Goal: Information Seeking & Learning: Learn about a topic

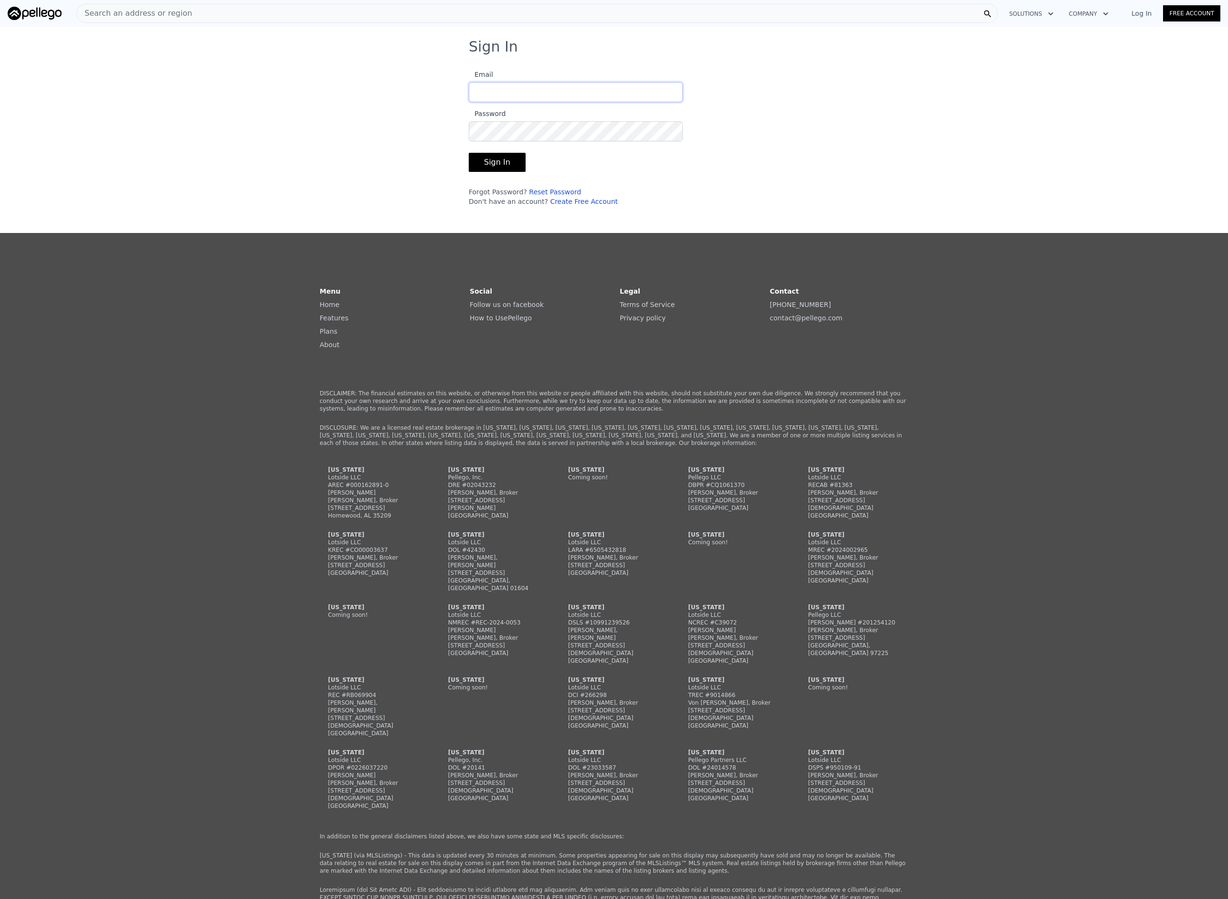
type input "[EMAIL_ADDRESS][DOMAIN_NAME]"
click at [499, 160] on button "Sign In" at bounding box center [497, 162] width 57 height 19
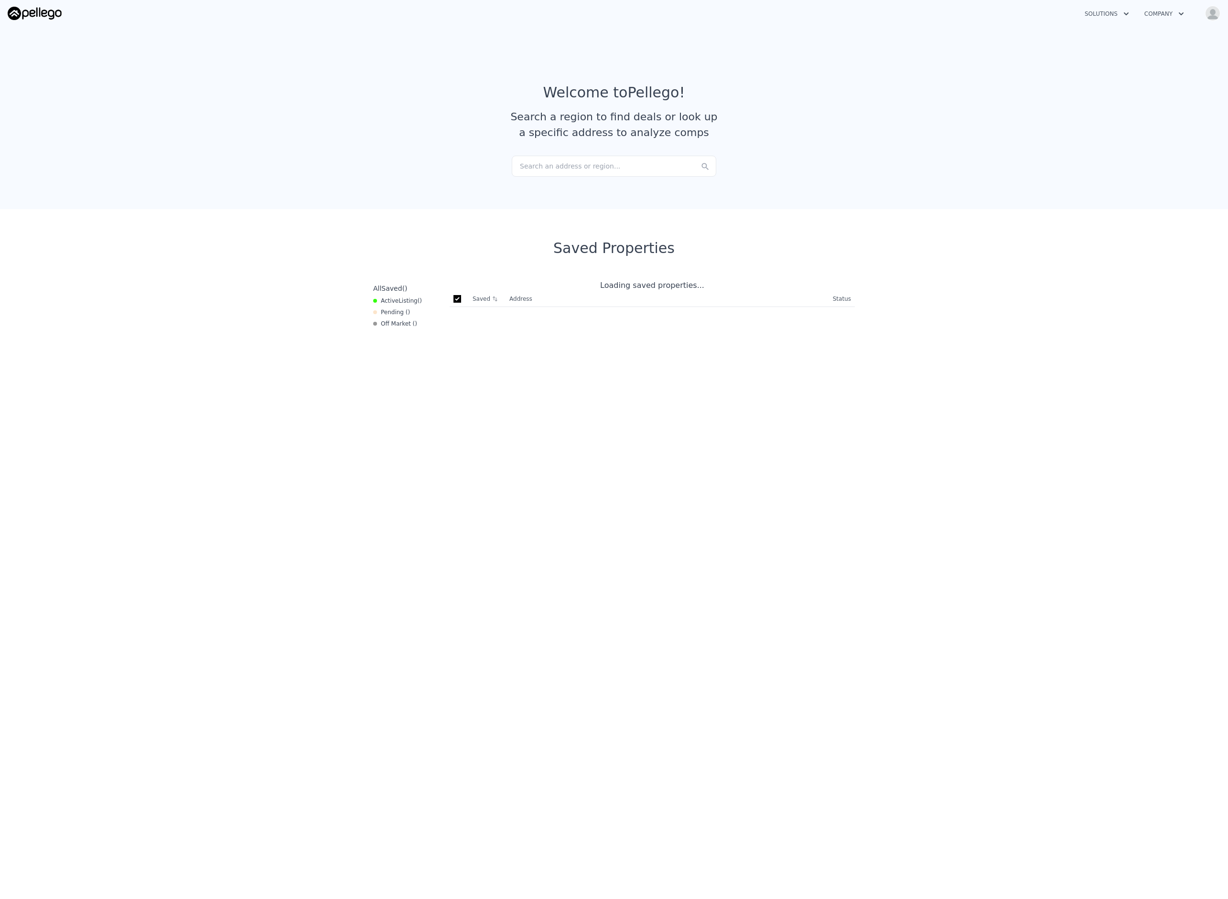
checkbox input "true"
click at [564, 166] on div "Search an address or region..." at bounding box center [614, 166] width 204 height 21
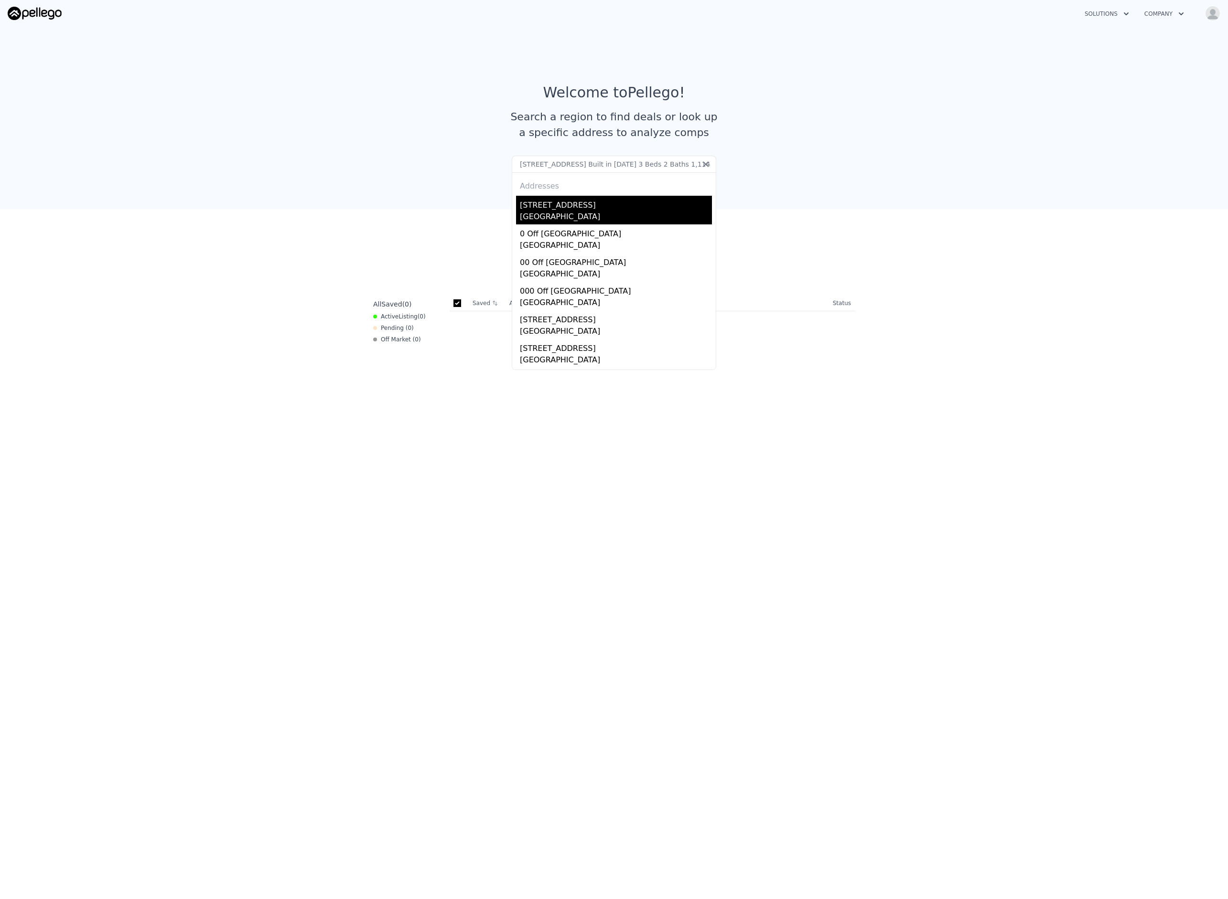
type input "[STREET_ADDRESS] Built in [DATE] 3 Beds 2 Baths 1,114 Sq. Ft. Description OFF M…"
click at [574, 208] on div "[STREET_ADDRESS]" at bounding box center [616, 203] width 192 height 15
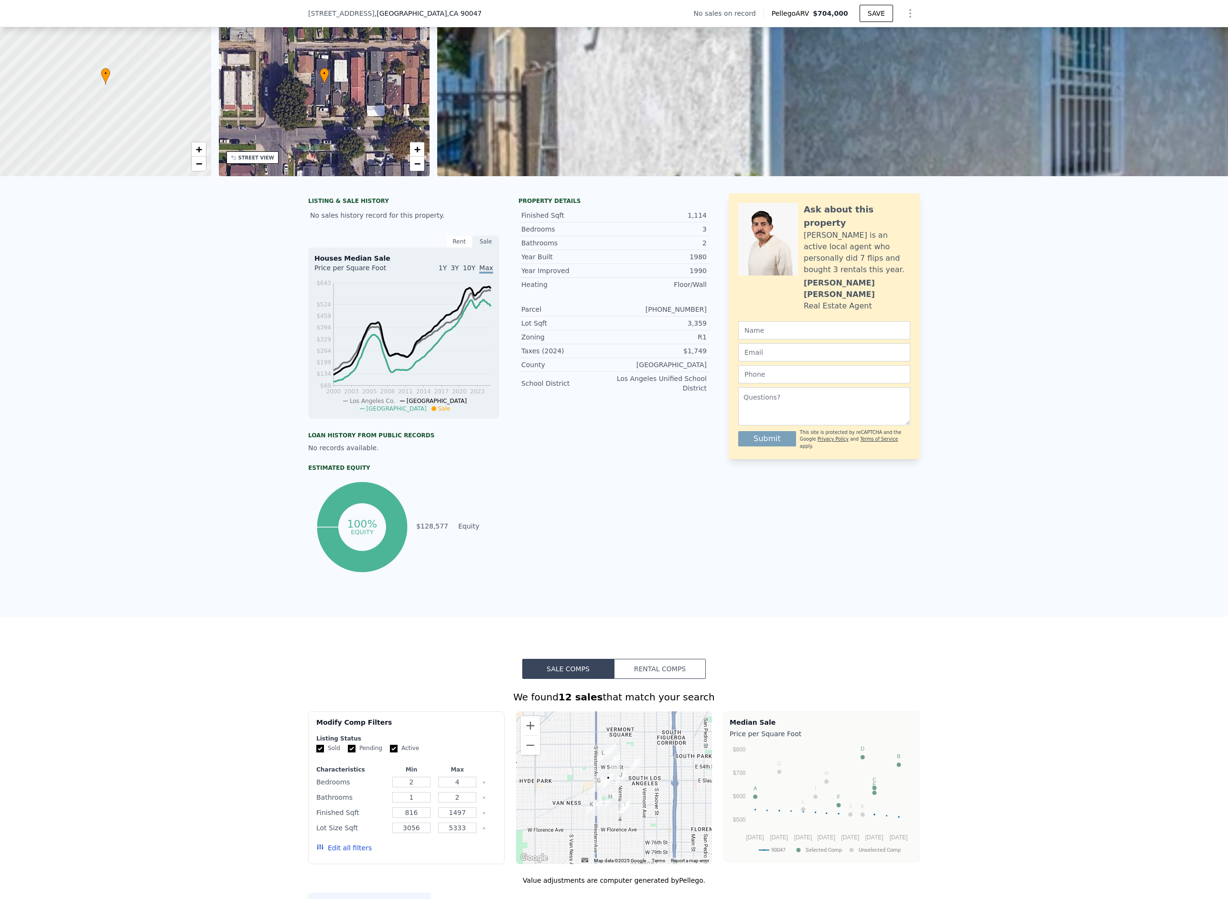
scroll to position [592, 0]
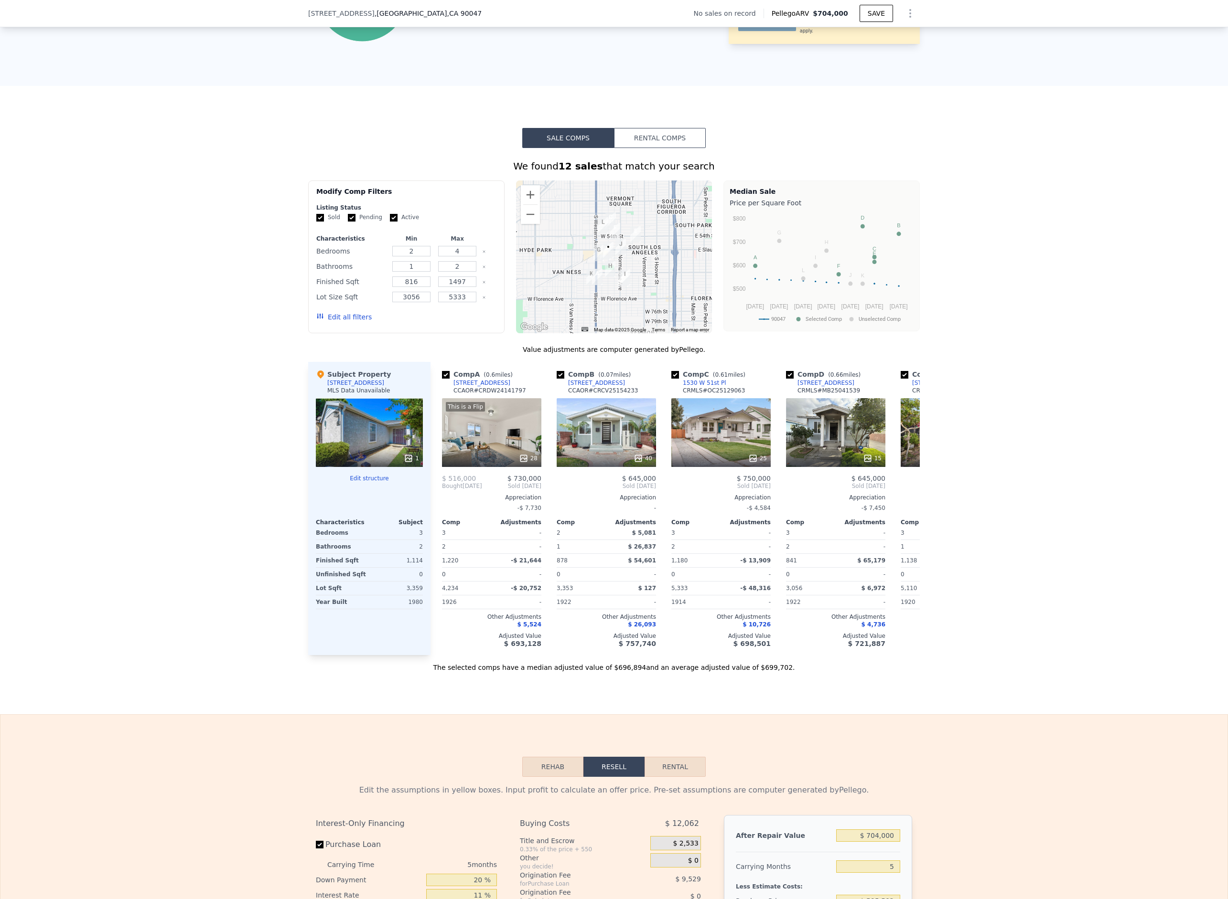
click at [661, 148] on button "Rental Comps" at bounding box center [660, 138] width 92 height 20
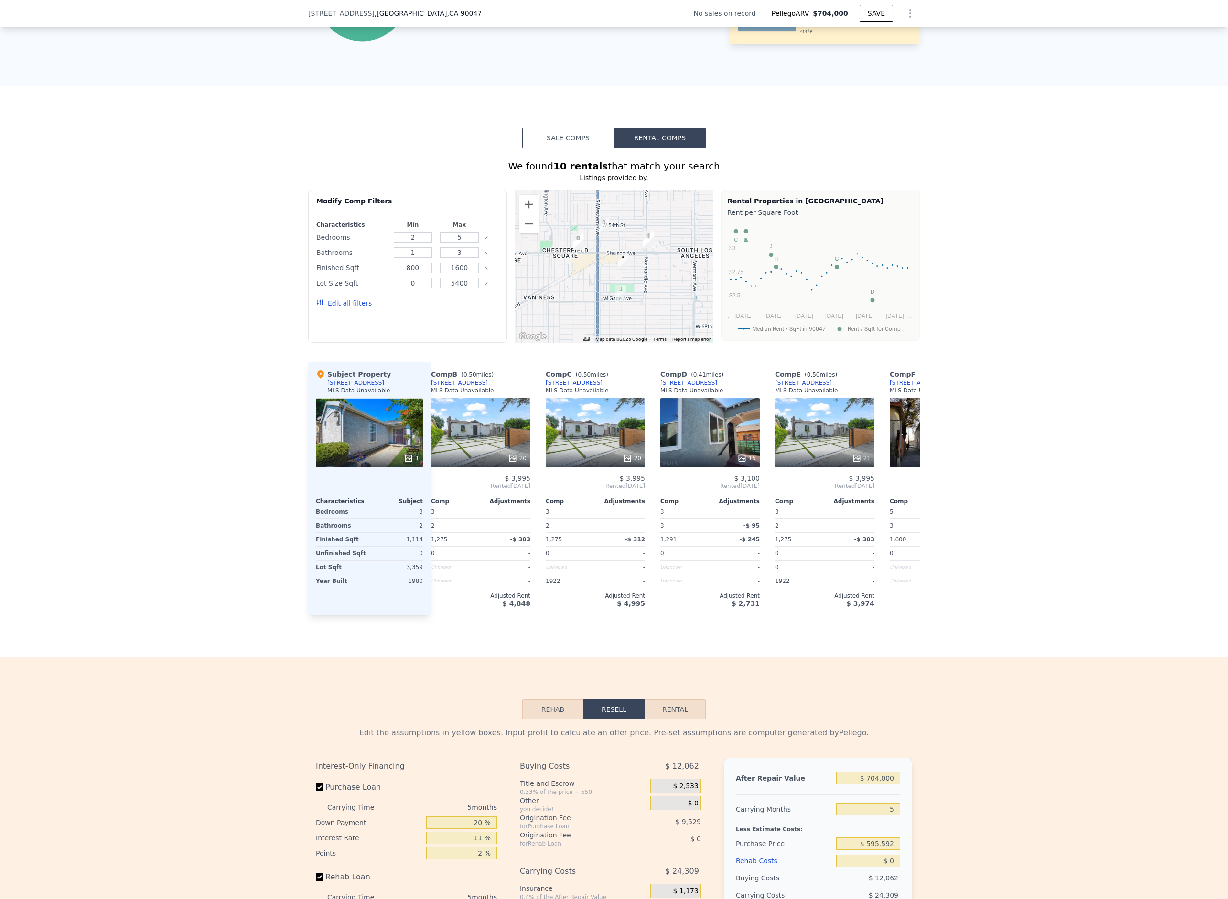
scroll to position [0, 0]
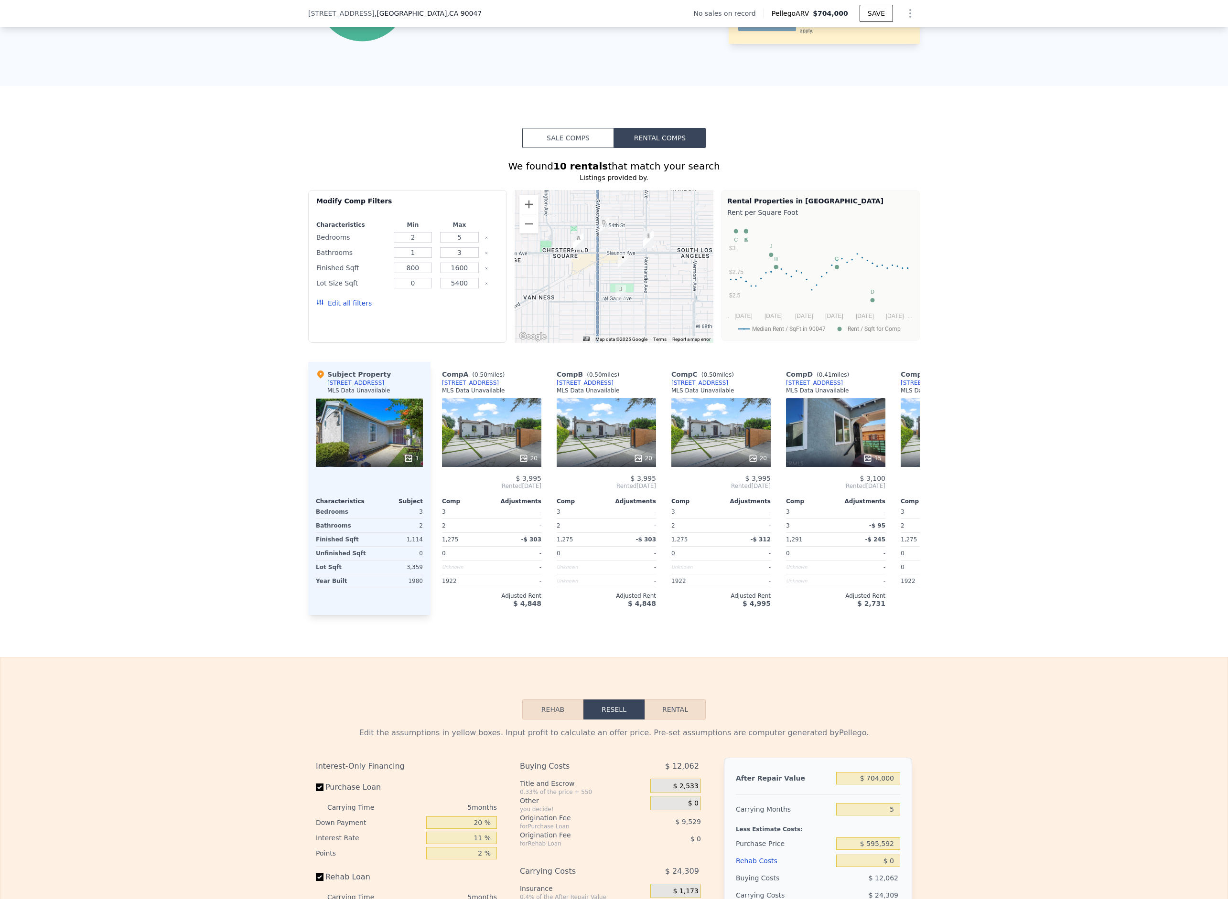
click at [556, 147] on button "Sale Comps" at bounding box center [568, 138] width 92 height 20
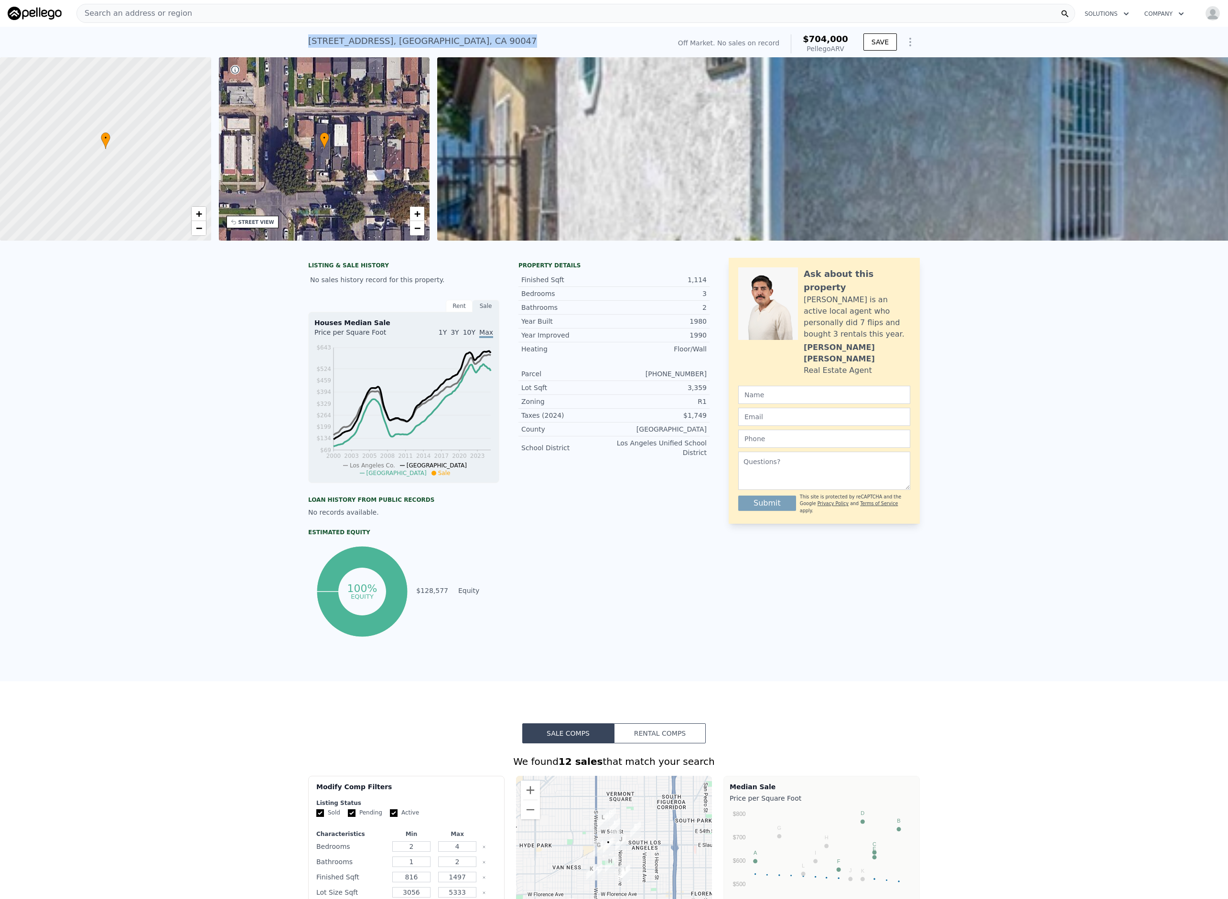
drag, startPoint x: 306, startPoint y: 38, endPoint x: 417, endPoint y: 46, distance: 111.6
click at [417, 46] on div "[STREET_ADDRESS]" at bounding box center [422, 40] width 229 height 13
copy div "[STREET_ADDRESS]"
